Goal: Task Accomplishment & Management: Complete application form

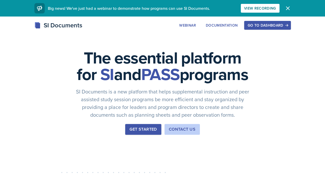
click at [283, 24] on div "Go to Dashboard" at bounding box center [267, 25] width 40 height 4
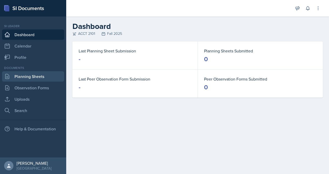
click at [24, 77] on link "Planning Sheets" at bounding box center [33, 76] width 62 height 10
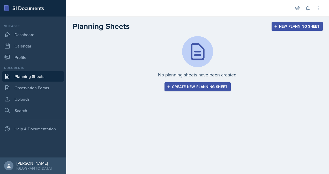
click at [221, 89] on button "Create new planning sheet" at bounding box center [197, 86] width 66 height 9
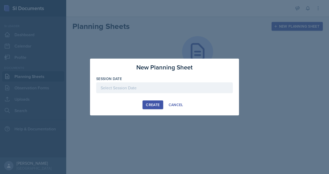
click at [125, 89] on div at bounding box center [164, 87] width 136 height 11
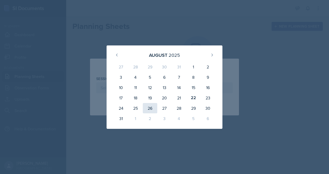
click at [149, 108] on div "26" at bounding box center [150, 108] width 14 height 10
type input "[DATE]"
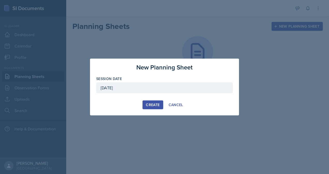
click at [155, 105] on div "Create" at bounding box center [153, 105] width 14 height 4
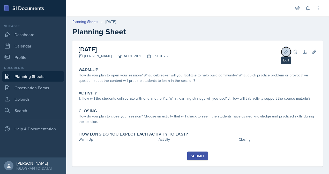
click at [283, 51] on icon at bounding box center [285, 51] width 5 height 5
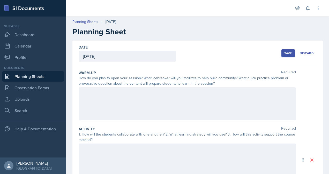
click at [133, 99] on div at bounding box center [187, 103] width 217 height 33
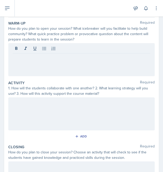
scroll to position [37, 0]
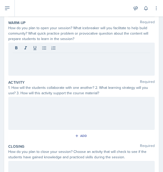
click at [46, 67] on div at bounding box center [81, 59] width 146 height 33
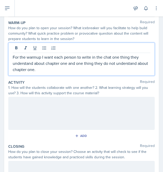
click at [54, 71] on p "For the warmup I want each person to write in the chat one thing they understan…" at bounding box center [81, 63] width 137 height 19
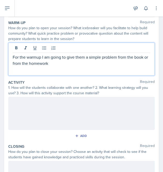
click at [83, 66] on div "For the warmup I am going to give them a simple problem from the book or from t…" at bounding box center [81, 59] width 146 height 33
click at [70, 63] on p "For the warmup I am going to give them a simple problem from the book or from t…" at bounding box center [81, 60] width 137 height 12
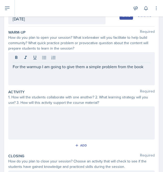
scroll to position [40, 0]
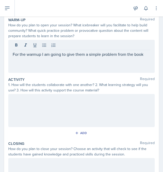
click at [128, 63] on div "For the warmup I am going to give them a simple problem from the book" at bounding box center [81, 56] width 146 height 33
click at [36, 63] on div "For the warmup I am going to give them a simple practice problem. See attached" at bounding box center [81, 56] width 146 height 33
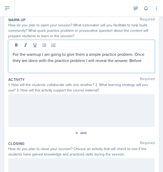
click at [129, 62] on p "For the warmup I am going to give them a simple practice problem. Once they are…" at bounding box center [81, 57] width 137 height 12
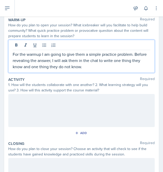
click at [93, 67] on p "For the warmup I am going to give them a simple practice problem. Before reveal…" at bounding box center [81, 60] width 137 height 19
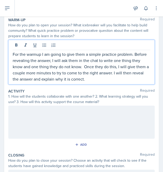
click at [68, 123] on div at bounding box center [81, 122] width 146 height 33
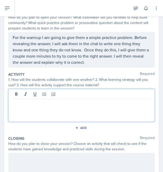
scroll to position [54, 0]
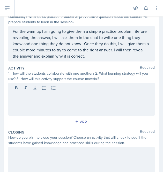
click at [81, 105] on div at bounding box center [81, 99] width 146 height 33
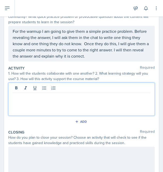
click at [120, 56] on p "For the warmup I am going to give them a simple practice problem. Before reveal…" at bounding box center [81, 43] width 137 height 31
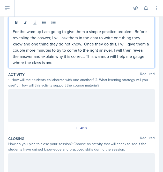
click at [100, 67] on div "For the warmup I am going to give them a simple practice problem. Before reveal…" at bounding box center [81, 42] width 146 height 51
click at [91, 61] on p "For the warmup I am going to give them a simple practice problem. Before reveal…" at bounding box center [81, 46] width 137 height 37
click at [70, 99] on div at bounding box center [81, 105] width 146 height 33
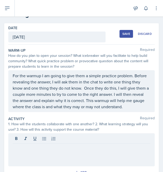
scroll to position [0, 0]
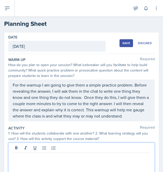
click at [137, 117] on p "For the warmup I am going to give them a simple practice problem. Before reveal…" at bounding box center [81, 100] width 137 height 37
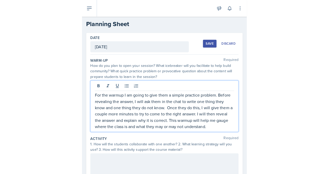
scroll to position [20, 0]
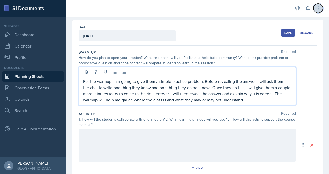
click at [318, 7] on icon at bounding box center [317, 8] width 5 height 5
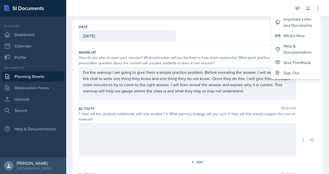
click at [262, 92] on p "For the warmup I am going to give them a simple practice problem. Before reveal…" at bounding box center [187, 81] width 208 height 25
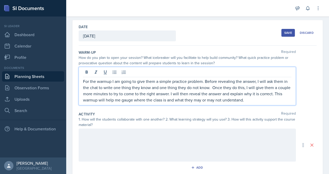
click at [159, 142] on div at bounding box center [187, 145] width 217 height 33
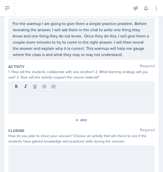
scroll to position [62, 0]
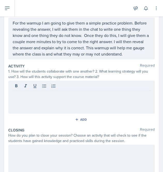
click at [68, 103] on div at bounding box center [81, 97] width 146 height 33
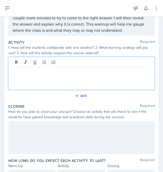
scroll to position [86, 0]
click at [86, 73] on p "I am going to create a Microsoft forms" at bounding box center [81, 71] width 137 height 6
click at [96, 73] on p "I am going to create a Microsoft form with" at bounding box center [81, 71] width 137 height 6
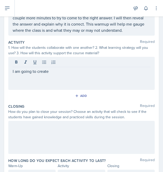
click at [66, 75] on div "I am going to create" at bounding box center [81, 73] width 146 height 33
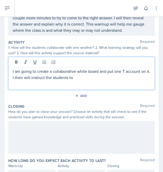
click at [100, 71] on p "I am going to create a collaborative white board and put one T account on it. I…" at bounding box center [81, 74] width 137 height 12
click at [129, 78] on p "I am going to create a collaborative white board through Mural and put one T ac…" at bounding box center [81, 74] width 137 height 12
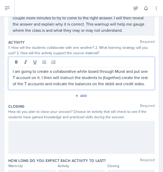
click at [50, 87] on p "I am going to create a collaborative white board through Mural and put one T ac…" at bounding box center [81, 77] width 137 height 19
click at [82, 98] on div "Add" at bounding box center [81, 96] width 11 height 4
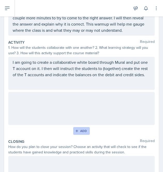
click at [82, 102] on div at bounding box center [81, 108] width 146 height 33
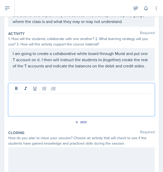
click at [91, 107] on div at bounding box center [81, 99] width 146 height 33
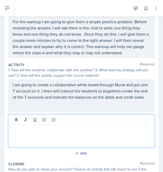
scroll to position [63, 0]
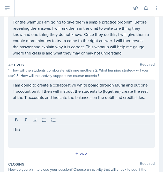
click at [86, 136] on div "This" at bounding box center [81, 131] width 146 height 33
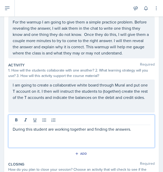
click at [140, 128] on p "During this student are working together and finding the answers." at bounding box center [81, 129] width 137 height 6
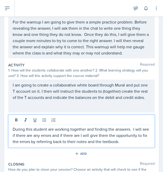
click at [137, 142] on p "During this student are working together and finding the answers. I will see if…" at bounding box center [81, 135] width 137 height 19
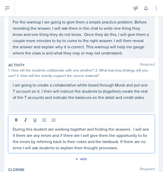
click at [113, 168] on div "Closing Required" at bounding box center [81, 169] width 146 height 5
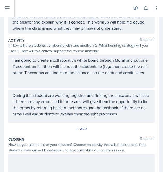
scroll to position [93, 0]
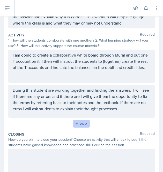
click at [75, 122] on icon "button" at bounding box center [77, 124] width 4 height 4
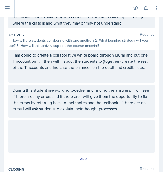
click at [73, 129] on div at bounding box center [81, 136] width 146 height 33
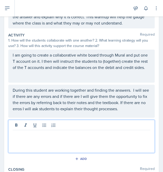
scroll to position [102, 0]
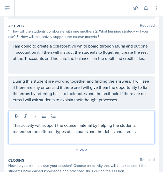
click at [146, 131] on p "This activity will support the course material by helping the students remember…" at bounding box center [81, 128] width 137 height 12
click at [104, 153] on div "Add" at bounding box center [81, 151] width 146 height 10
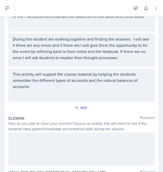
scroll to position [181, 0]
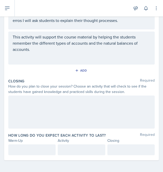
click at [37, 110] on div at bounding box center [81, 112] width 146 height 33
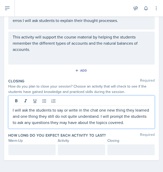
click at [114, 116] on p "I will ask the students to say or write in the chat one new thing they learned …" at bounding box center [81, 116] width 137 height 19
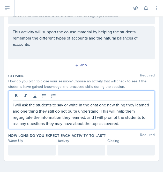
click at [105, 117] on p "I will ask the students to say or write in the chat one new thing they learned …" at bounding box center [81, 114] width 137 height 25
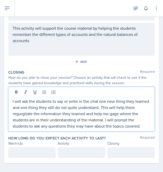
scroll to position [193, 0]
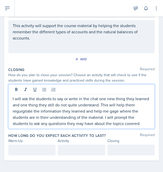
click at [106, 100] on p "I will ask the students to say or write in the chat one new thing they learned …" at bounding box center [81, 111] width 137 height 31
click at [137, 100] on p "I will ask the students to say or write in the chat one or two new thing they l…" at bounding box center [81, 111] width 137 height 31
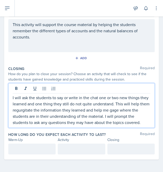
click at [51, 99] on p "I will ask the students to say or write in the chat one or two new things they …" at bounding box center [81, 110] width 137 height 31
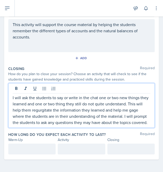
click at [73, 99] on p "I will ask the students to say or write in the chat one or two new things they …" at bounding box center [81, 110] width 137 height 31
click at [30, 151] on div at bounding box center [31, 149] width 47 height 11
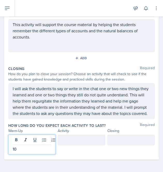
click at [72, 142] on div at bounding box center [81, 140] width 47 height 11
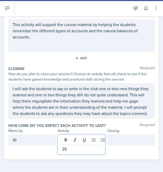
click at [115, 143] on div at bounding box center [130, 140] width 47 height 11
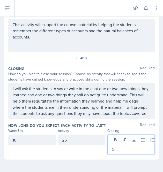
click at [36, 140] on div "10" at bounding box center [31, 140] width 47 height 11
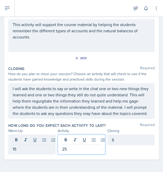
click at [73, 139] on div "25" at bounding box center [81, 145] width 47 height 20
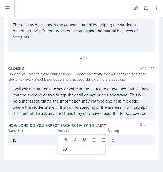
click at [45, 155] on div "How long do you expect each activity to last? Required Warm-Up Activity Closing…" at bounding box center [81, 140] width 146 height 36
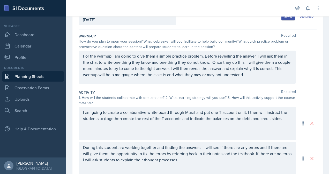
scroll to position [0, 0]
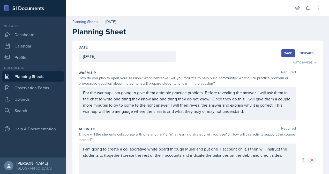
click at [284, 52] on div "Save" at bounding box center [288, 53] width 8 height 4
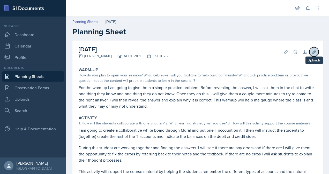
click at [311, 51] on icon at bounding box center [313, 51] width 5 height 5
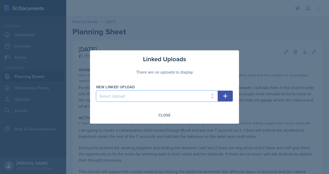
click at [136, 96] on select "Select Upload" at bounding box center [156, 96] width 121 height 11
click at [239, 66] on div at bounding box center [164, 87] width 329 height 174
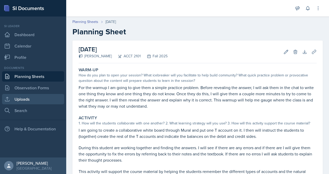
click at [10, 98] on icon at bounding box center [7, 99] width 6 height 6
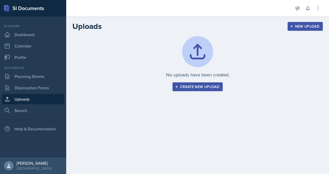
click at [189, 88] on div "Create new upload" at bounding box center [197, 87] width 43 height 4
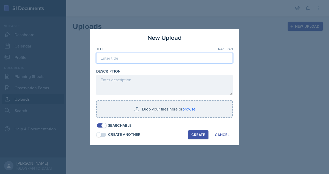
click at [128, 58] on input at bounding box center [164, 58] width 136 height 11
type input "W"
type input "Collaborative White board"
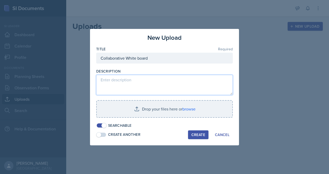
click at [149, 81] on textarea at bounding box center [164, 85] width 136 height 20
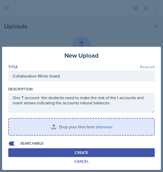
click at [51, 128] on input "file" at bounding box center [81, 127] width 145 height 17
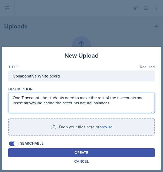
click at [112, 106] on textarea "One T account. the students need to make the rest of the t accounts and insert …" at bounding box center [81, 103] width 146 height 20
paste textarea "[URL][DOMAIN_NAME]"
click at [113, 103] on textarea "One T account. the students need to make the rest of the t accounts and insert …" at bounding box center [81, 103] width 146 height 20
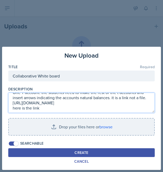
scroll to position [16, 0]
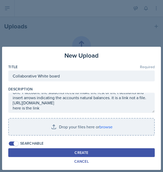
click at [89, 154] on button "Create" at bounding box center [81, 152] width 146 height 9
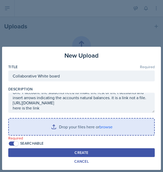
click at [102, 128] on input "file" at bounding box center [81, 127] width 145 height 17
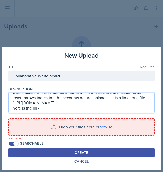
scroll to position [0, 0]
drag, startPoint x: 66, startPoint y: 109, endPoint x: 14, endPoint y: 110, distance: 51.7
click at [14, 110] on textarea "One T account. the students need to make the rest of the t accounts and insert …" at bounding box center [81, 103] width 146 height 20
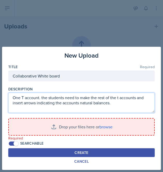
type textarea "One T account. the students need to make the rest of the t accounts and insert …"
click at [120, 104] on textarea "One T account. the students need to make the rest of the t accounts and insert …" at bounding box center [81, 103] width 146 height 20
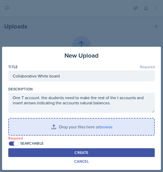
click at [87, 128] on input "file" at bounding box center [81, 127] width 145 height 17
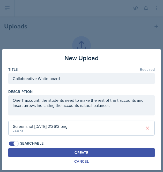
click at [79, 153] on div "Create" at bounding box center [81, 153] width 14 height 4
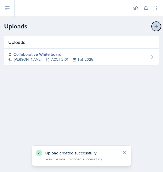
click at [157, 27] on icon at bounding box center [156, 26] width 5 height 5
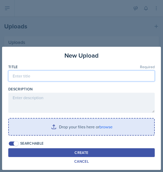
click at [59, 78] on input at bounding box center [81, 76] width 146 height 11
type input "practice problem"
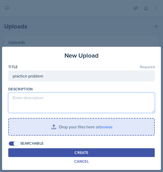
click at [59, 101] on textarea at bounding box center [81, 103] width 146 height 20
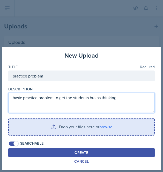
click at [119, 103] on textarea "basic practice problem to get the students brains thinking" at bounding box center [81, 103] width 146 height 20
type textarea "basic practice problem to get the students brains thinking."
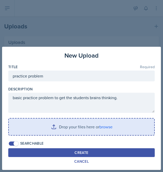
click at [102, 130] on input "file" at bounding box center [81, 127] width 145 height 17
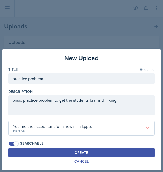
click at [82, 152] on div "Create" at bounding box center [81, 153] width 14 height 4
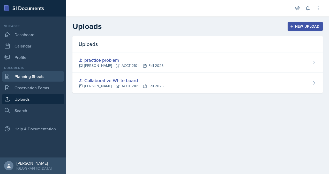
click at [20, 78] on link "Planning Sheets" at bounding box center [33, 76] width 62 height 10
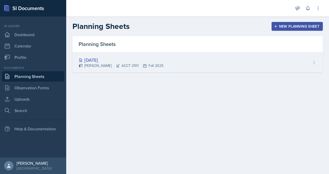
click at [249, 66] on div "[DATE] [PERSON_NAME] ACCT 2101 Fall 2025" at bounding box center [197, 62] width 250 height 20
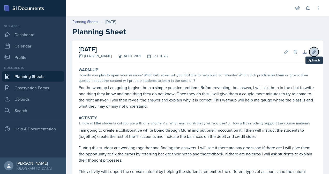
click at [311, 54] on icon at bounding box center [313, 51] width 5 height 5
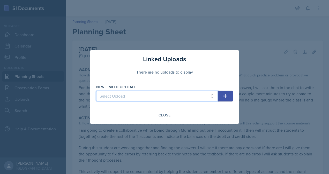
click at [186, 99] on select "Select Upload Collaborative White board practice problem" at bounding box center [156, 96] width 121 height 11
select select "3cec8b49-32c4-4da5-b5ec-b6efe4821274"
click at [96, 91] on select "Select Upload Collaborative White board practice problem" at bounding box center [156, 96] width 121 height 11
click at [228, 94] on button "button" at bounding box center [225, 96] width 15 height 11
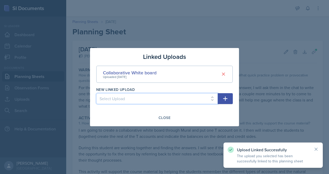
click at [196, 99] on select "Select Upload practice problem" at bounding box center [156, 98] width 121 height 11
select select "83788792-cba8-4962-b0fb-f2b1a176aaa1"
click at [96, 93] on select "Select Upload practice problem" at bounding box center [156, 98] width 121 height 11
click at [225, 100] on icon "button" at bounding box center [225, 99] width 6 height 6
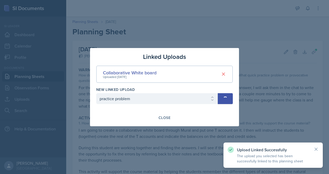
select select
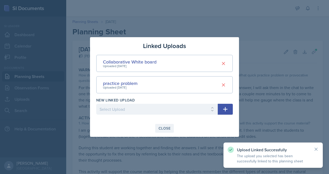
click at [163, 129] on div "Close" at bounding box center [164, 128] width 12 height 4
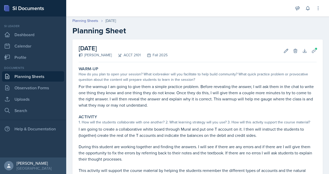
scroll to position [108, 0]
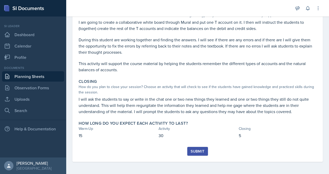
click at [194, 152] on div "Submit" at bounding box center [197, 151] width 14 height 4
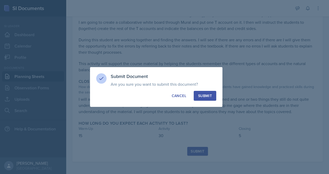
click at [203, 95] on div "Submit" at bounding box center [205, 95] width 14 height 5
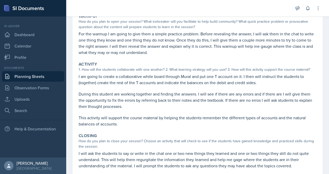
scroll to position [0, 0]
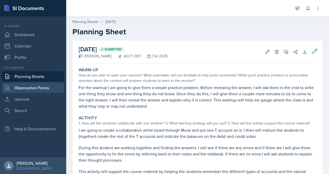
click at [37, 90] on link "Observation Forms" at bounding box center [33, 88] width 62 height 10
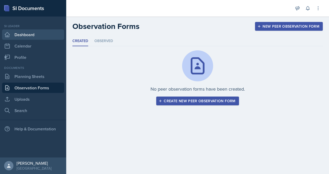
click at [37, 34] on link "Dashboard" at bounding box center [33, 34] width 62 height 10
